Goal: Check status

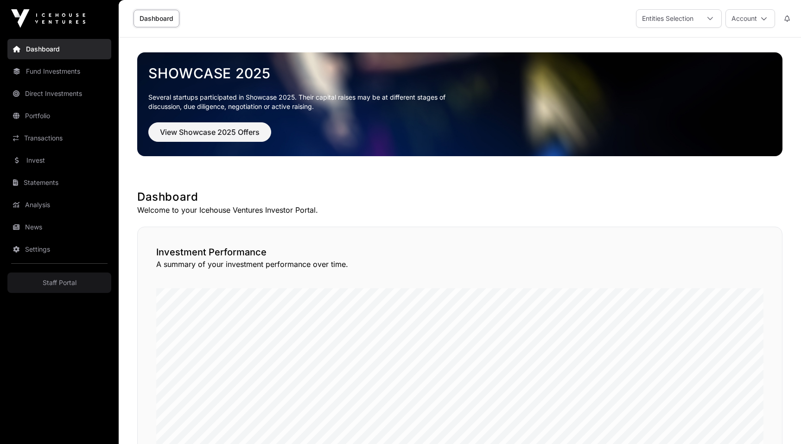
click at [790, 19] on button at bounding box center [786, 19] width 17 height 18
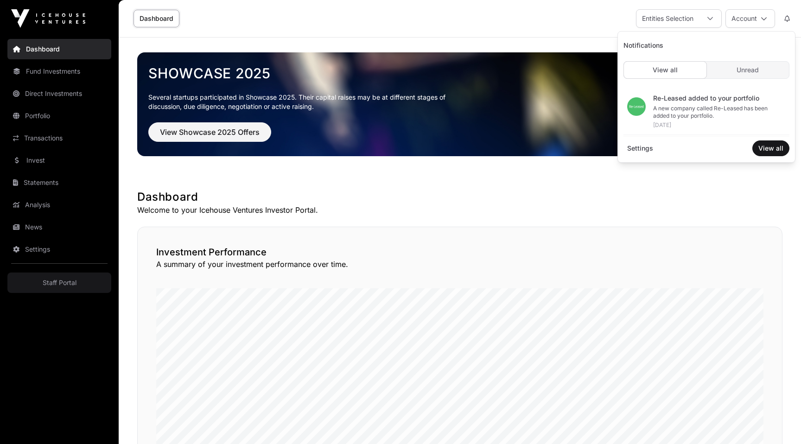
click at [48, 130] on link "Transactions" at bounding box center [59, 138] width 104 height 20
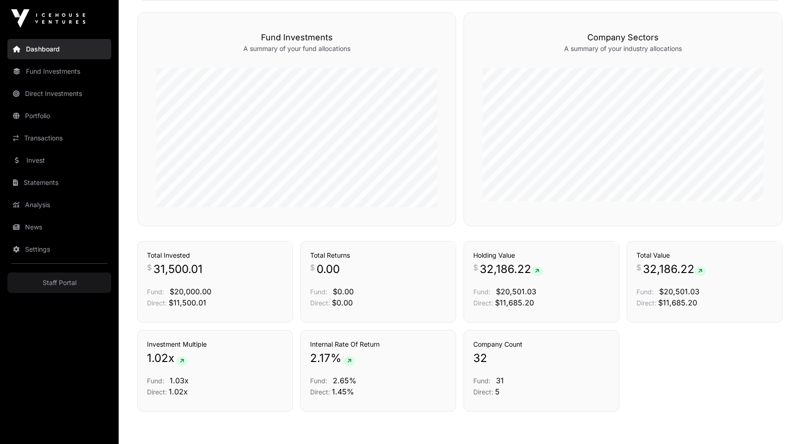
scroll to position [574, 0]
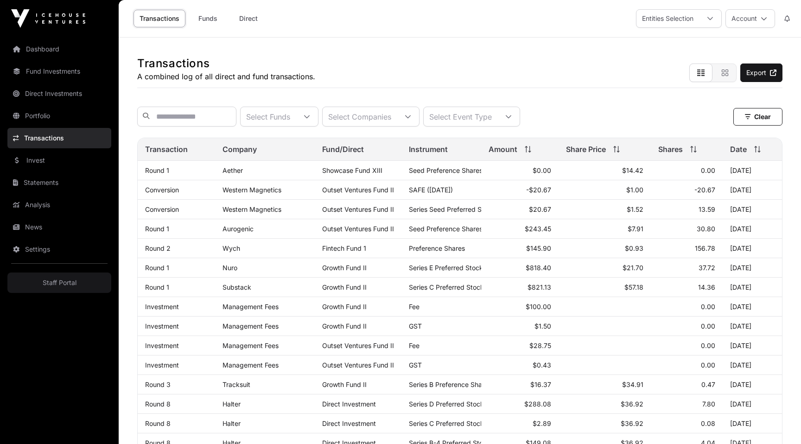
click at [155, 171] on link "Round 1" at bounding box center [157, 170] width 24 height 8
click at [161, 212] on link "Conversion" at bounding box center [162, 209] width 34 height 8
